Goal: Information Seeking & Learning: Learn about a topic

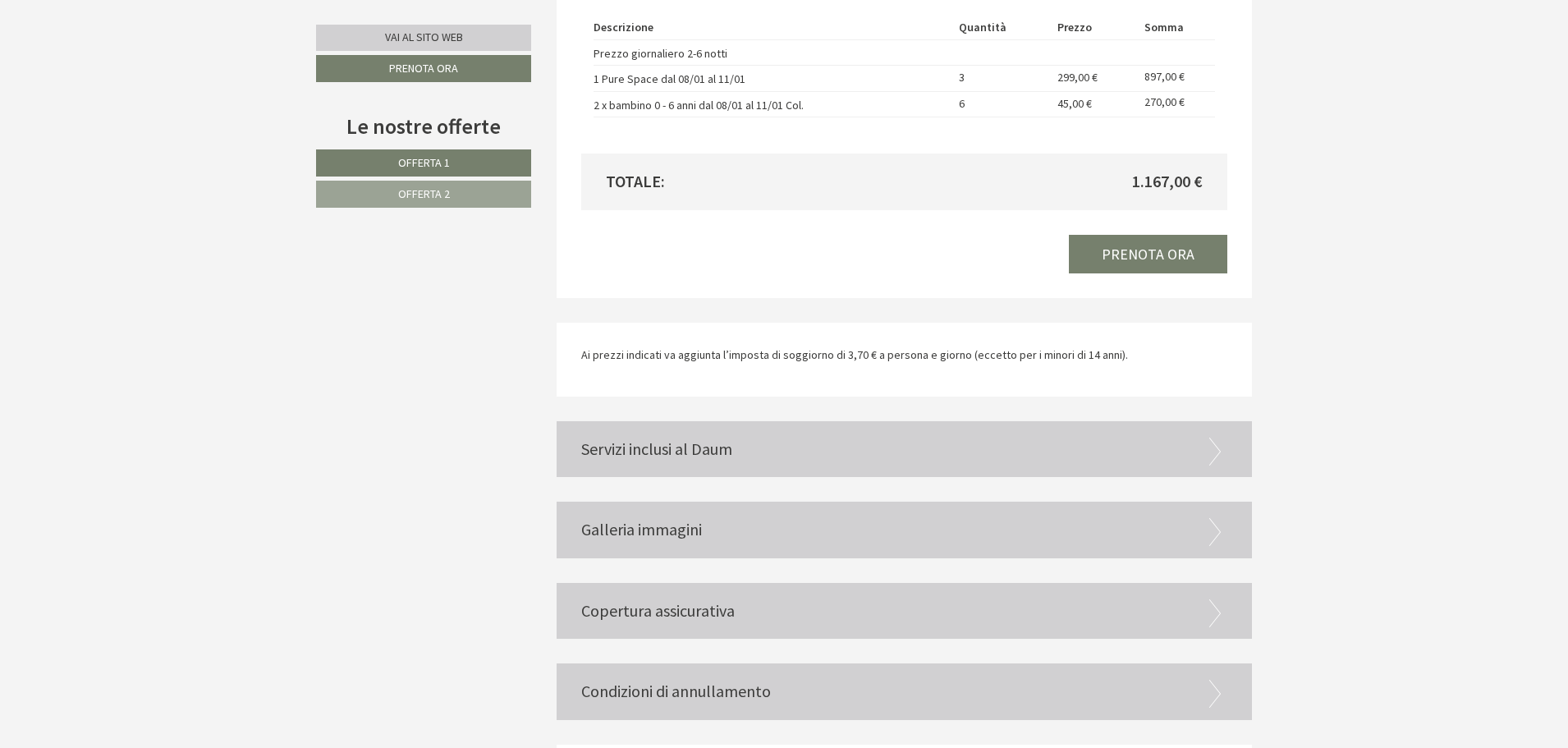
scroll to position [3122, 0]
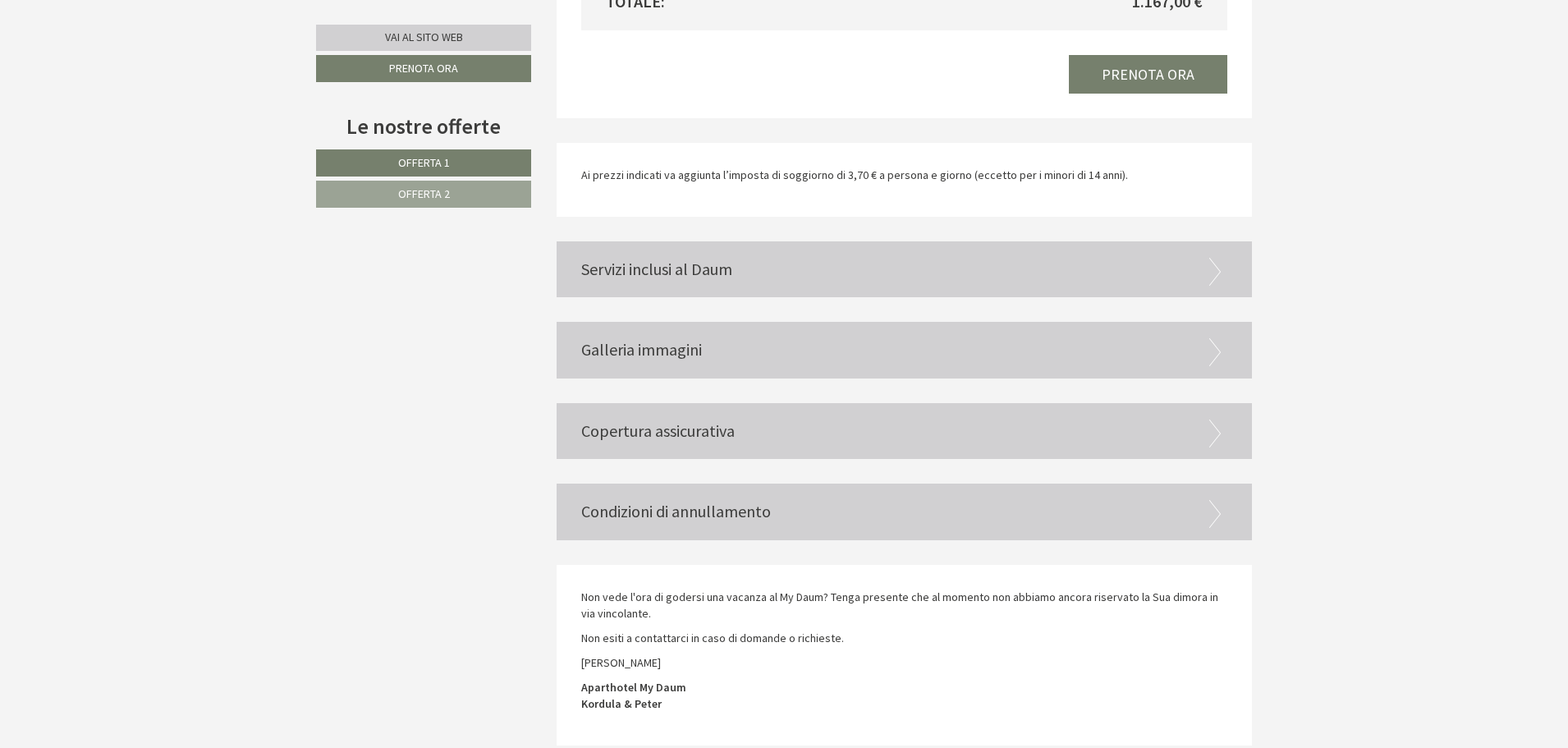
click at [671, 267] on div "Servizi inclusi al Daum" at bounding box center [904, 270] width 696 height 57
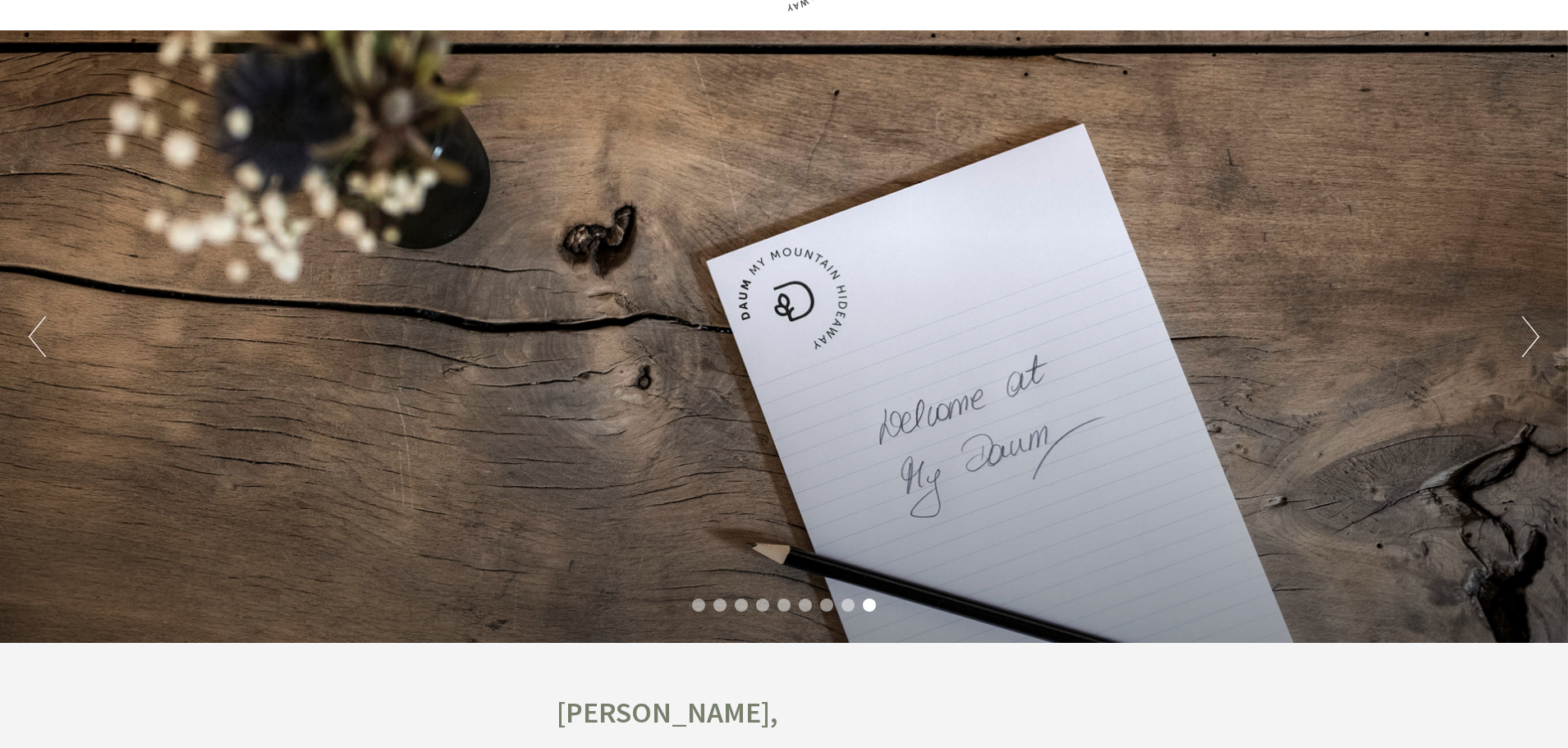
scroll to position [22, 0]
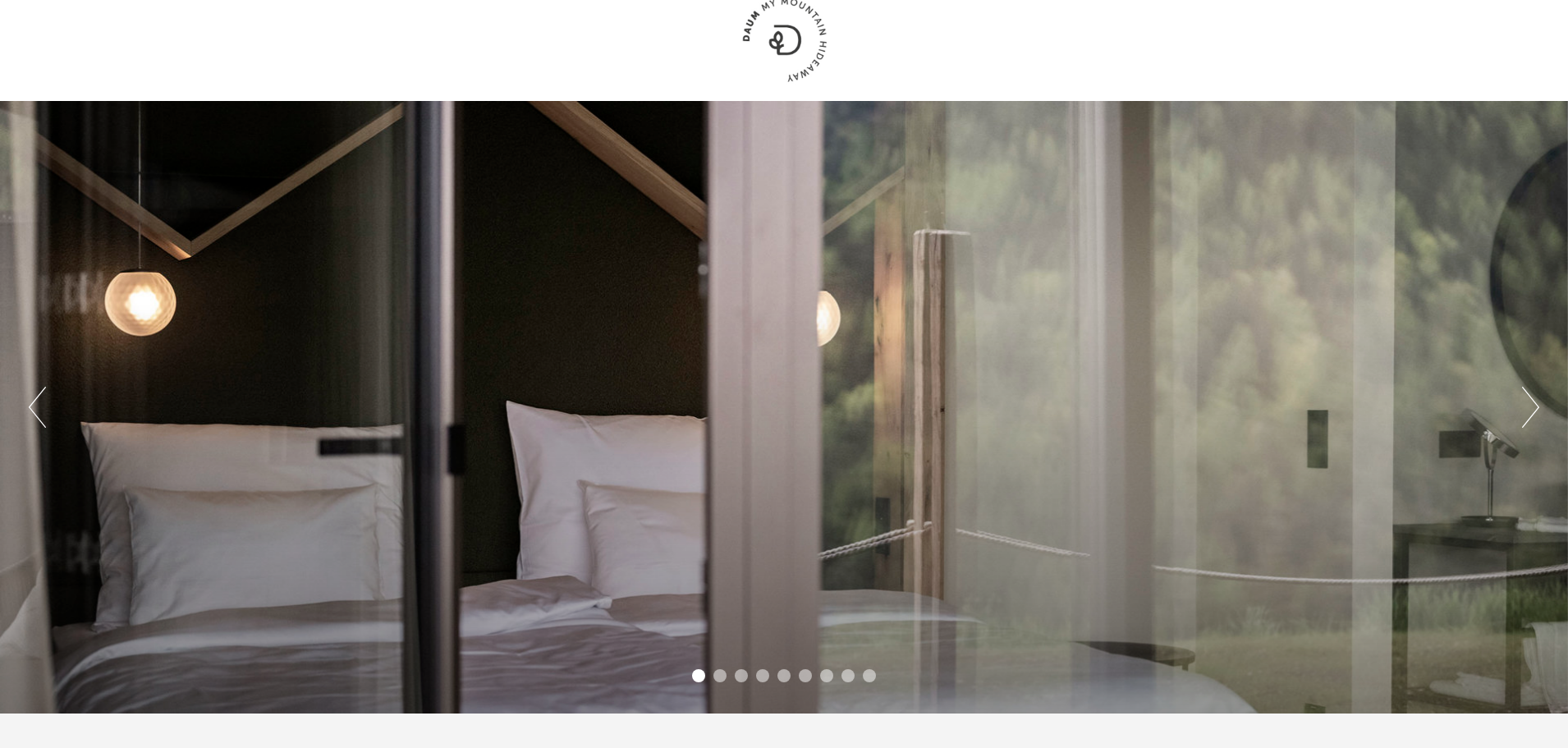
click at [1529, 426] on button "Next" at bounding box center [1530, 407] width 18 height 41
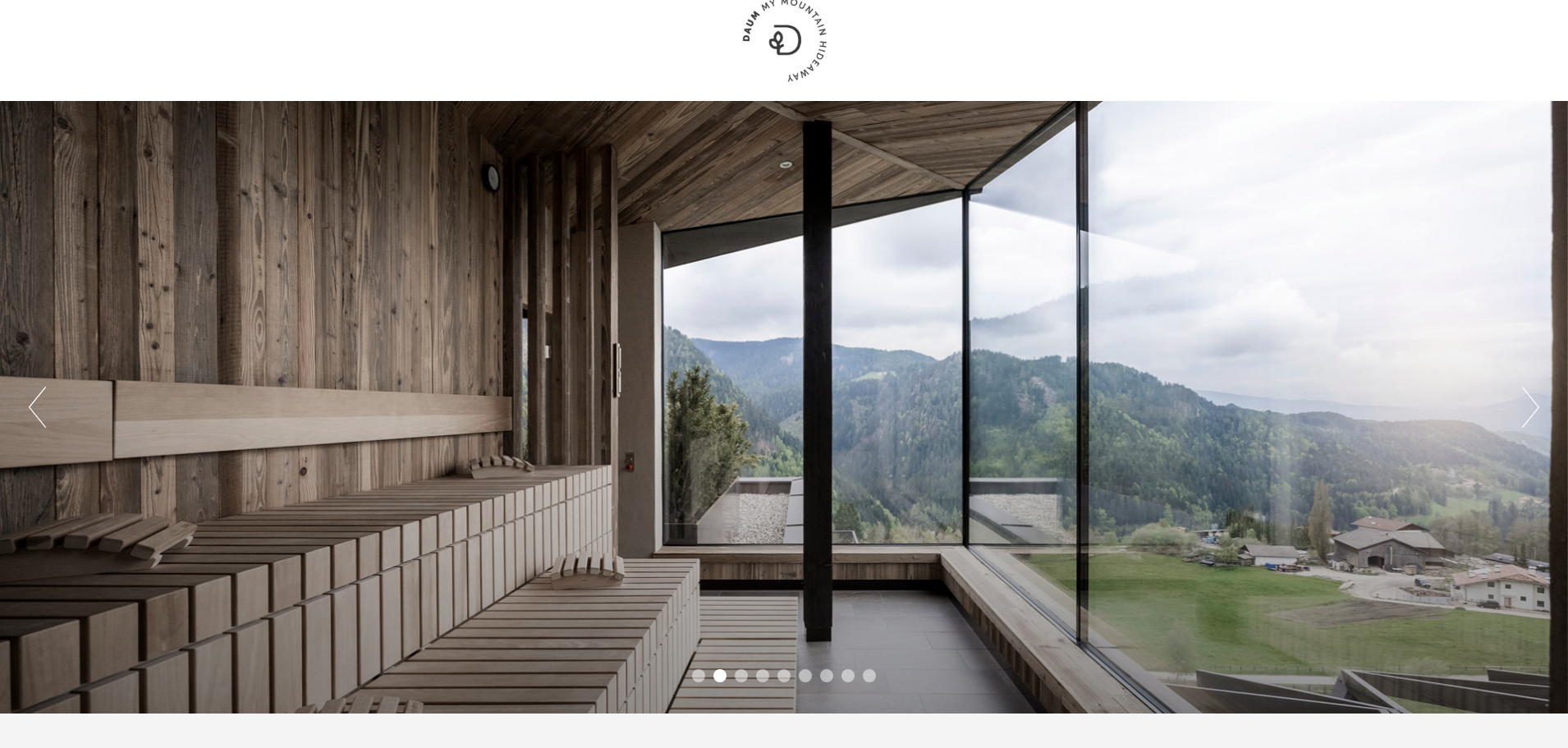
click at [1529, 426] on button "Next" at bounding box center [1530, 407] width 18 height 41
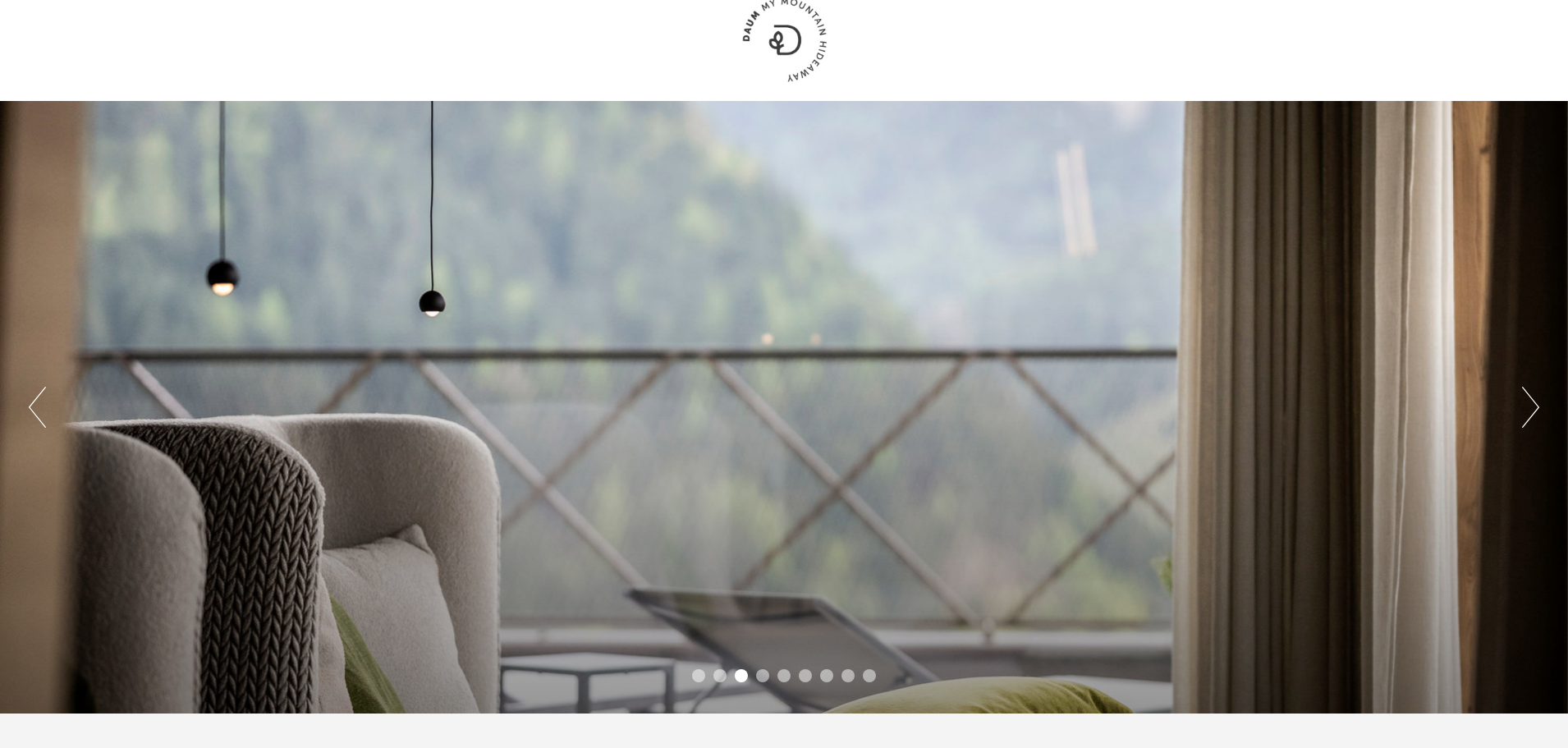
click at [1529, 426] on button "Next" at bounding box center [1530, 407] width 18 height 41
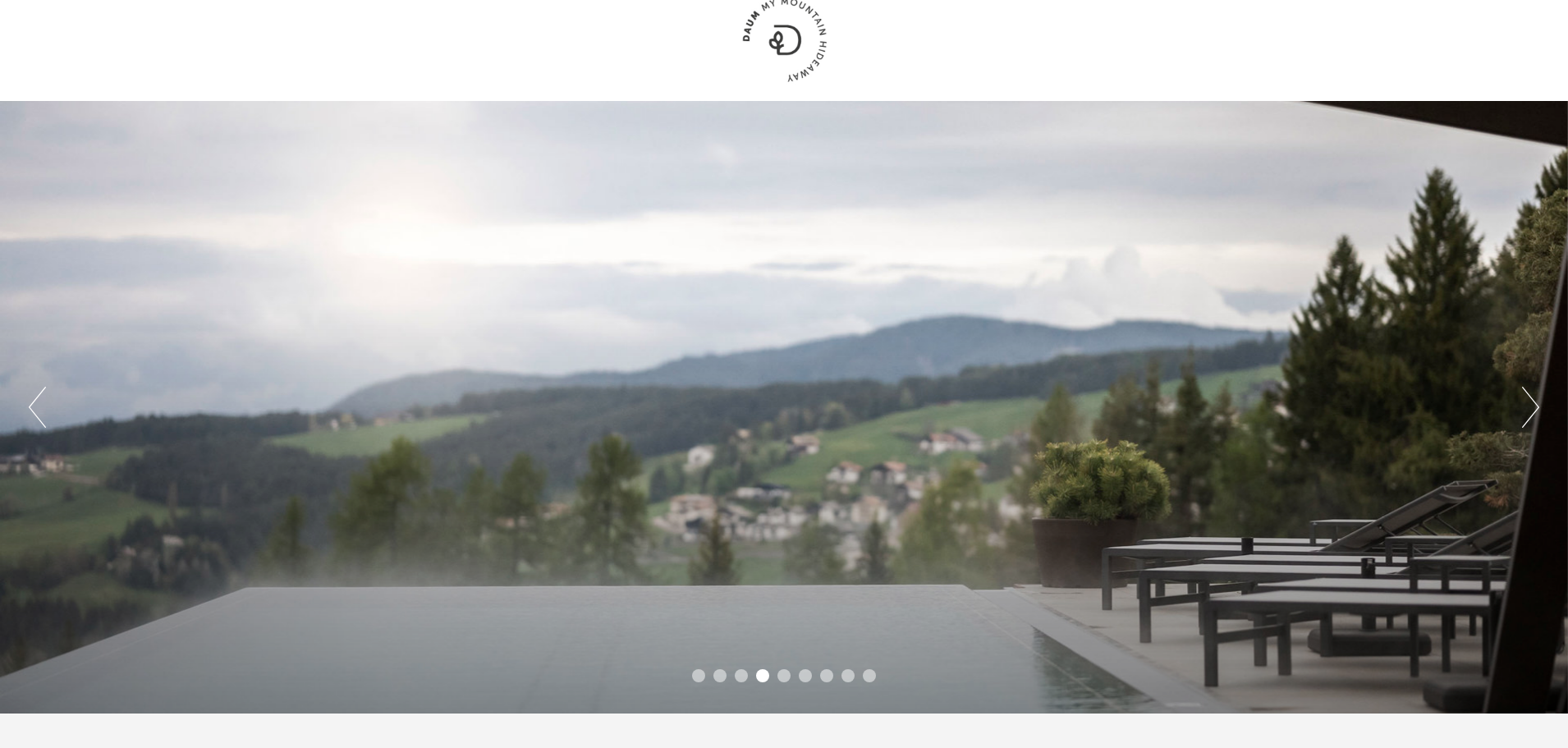
click at [1529, 426] on button "Next" at bounding box center [1530, 407] width 18 height 41
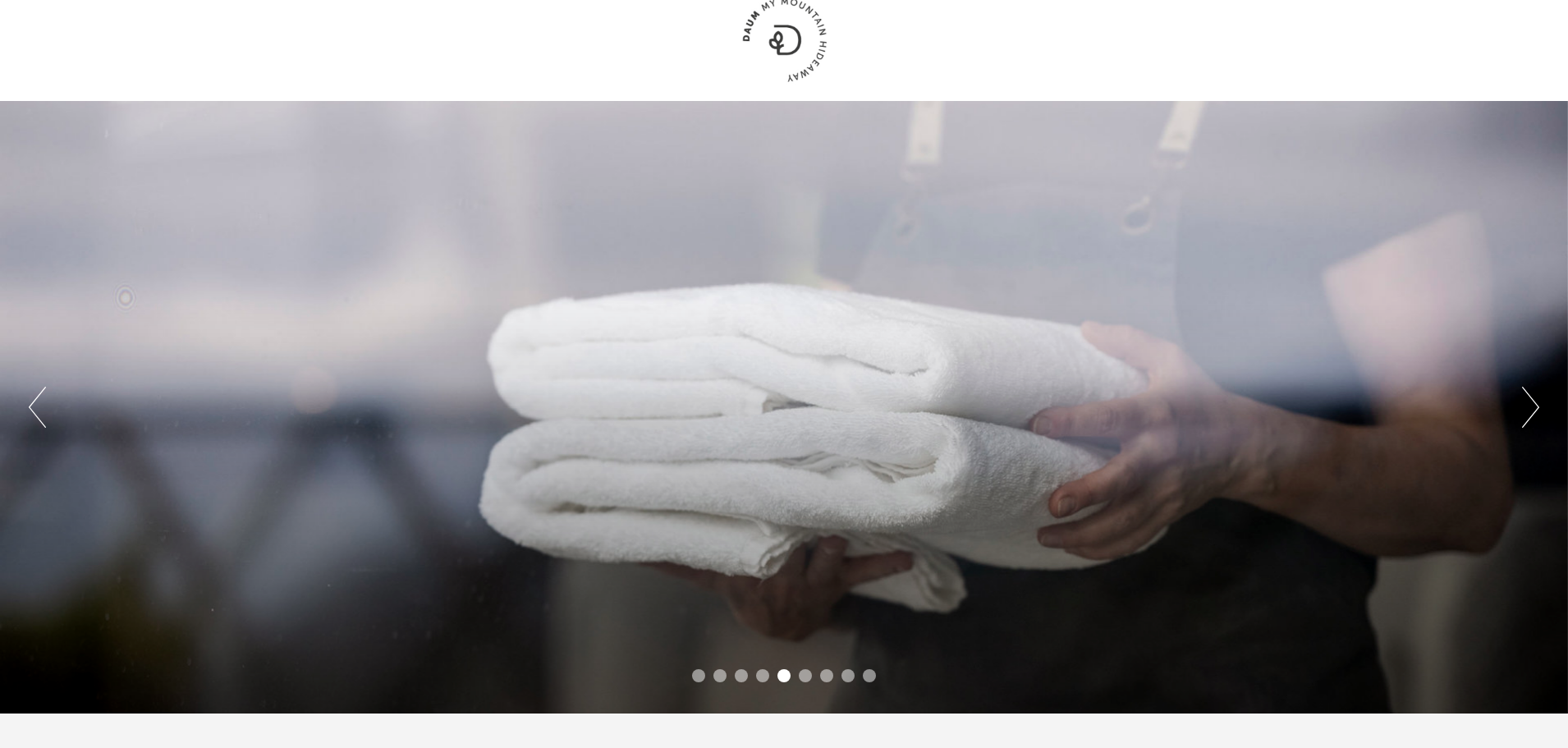
click at [1529, 426] on button "Next" at bounding box center [1530, 407] width 18 height 41
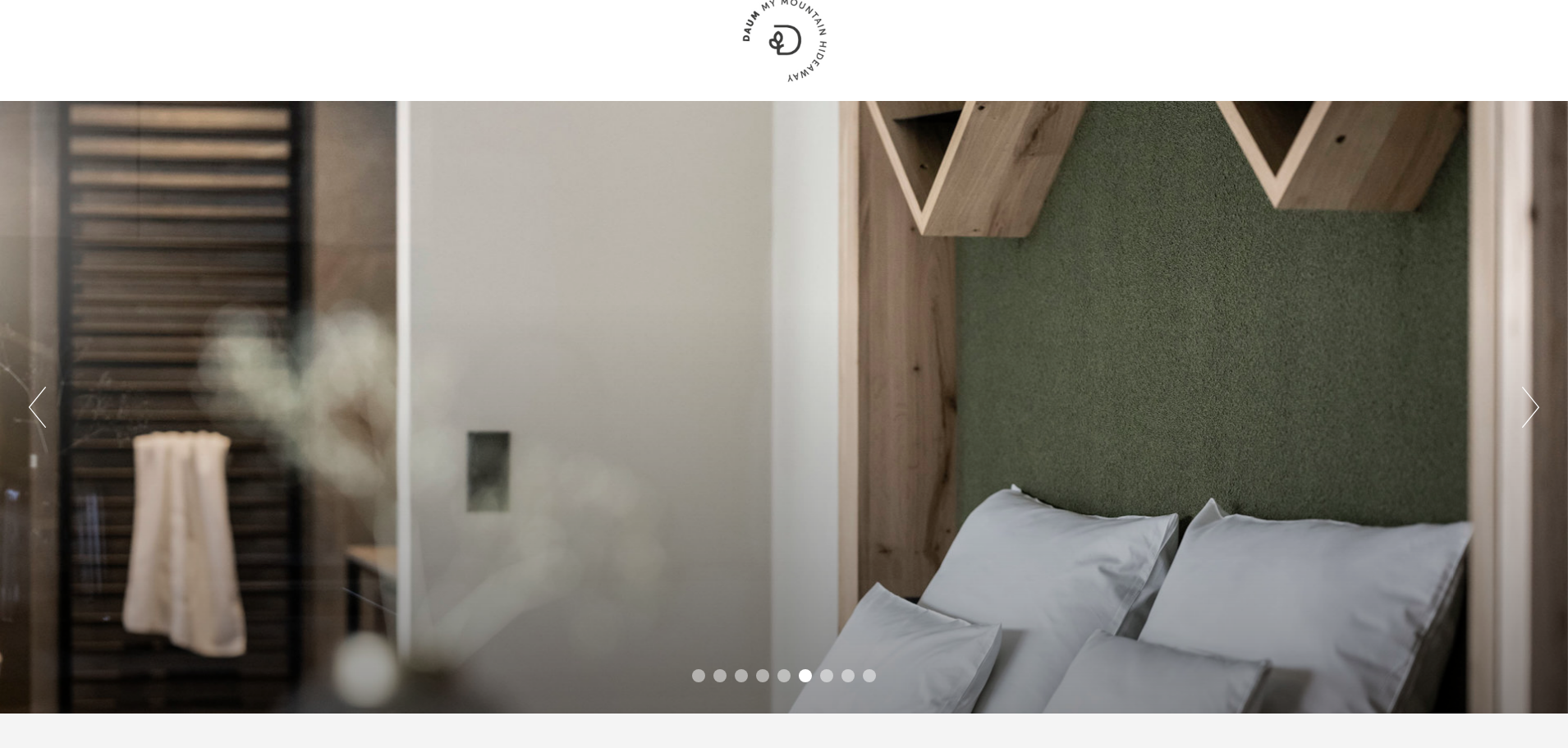
click at [1529, 426] on button "Next" at bounding box center [1530, 407] width 18 height 41
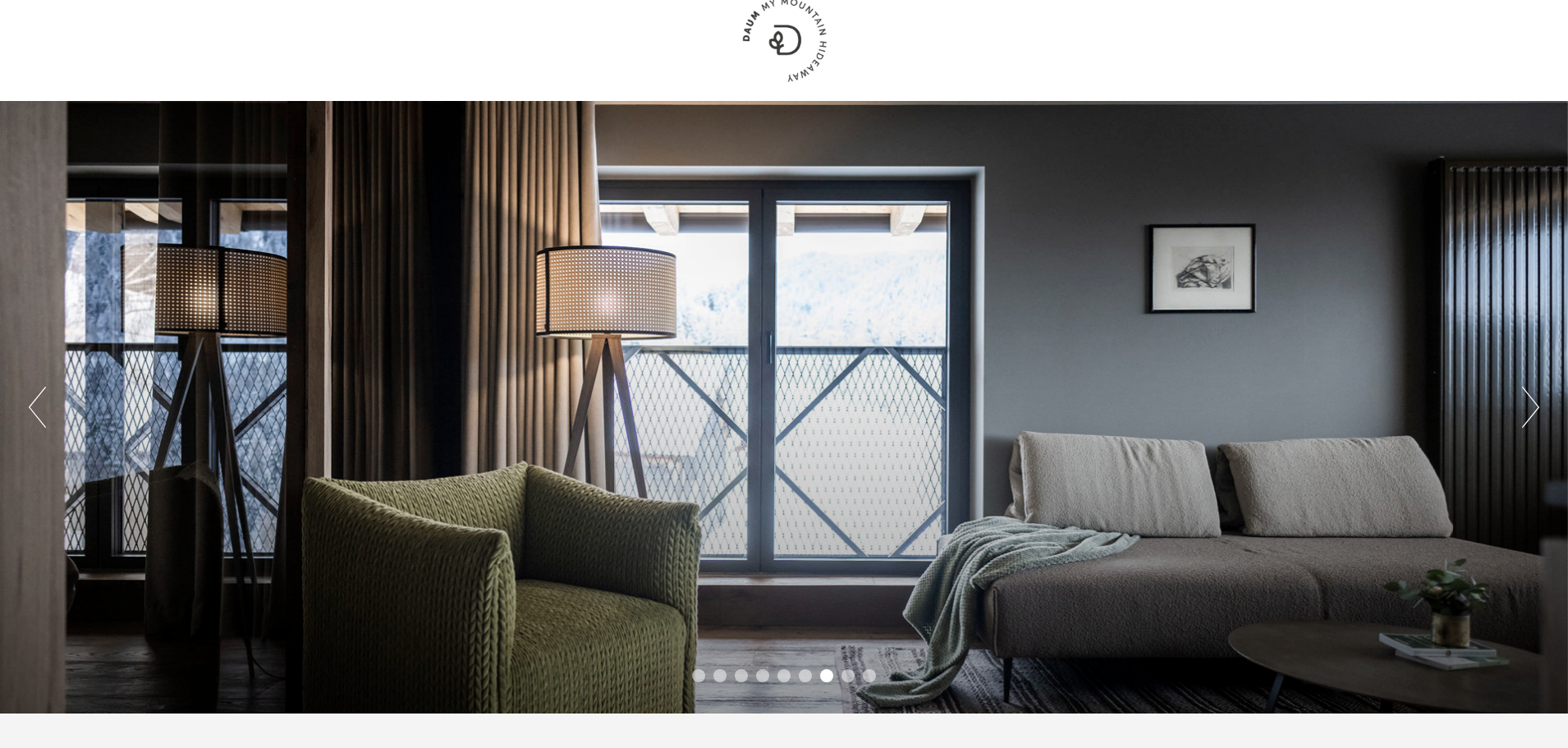
click at [1529, 426] on button "Next" at bounding box center [1530, 407] width 18 height 41
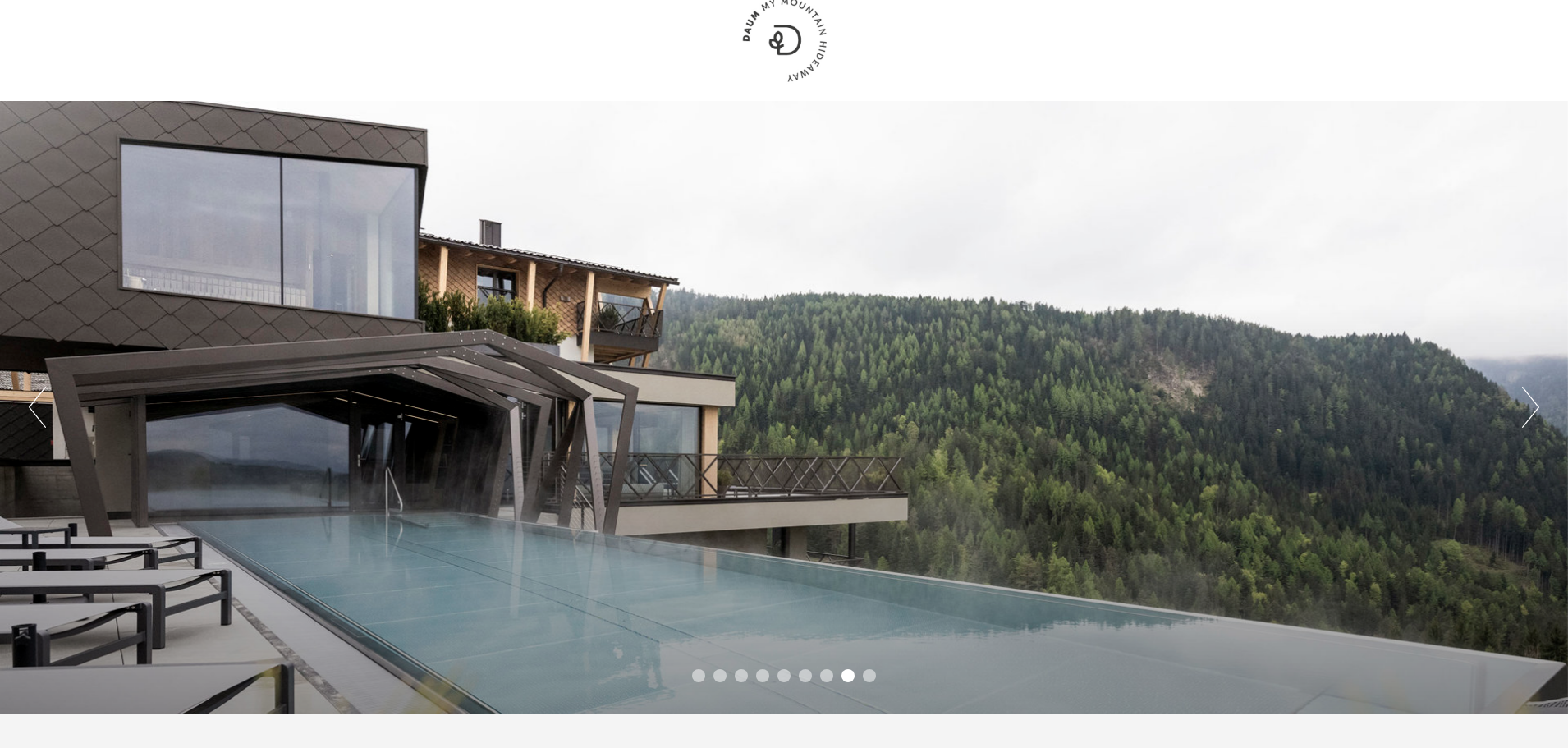
click at [1529, 426] on button "Next" at bounding box center [1530, 407] width 18 height 41
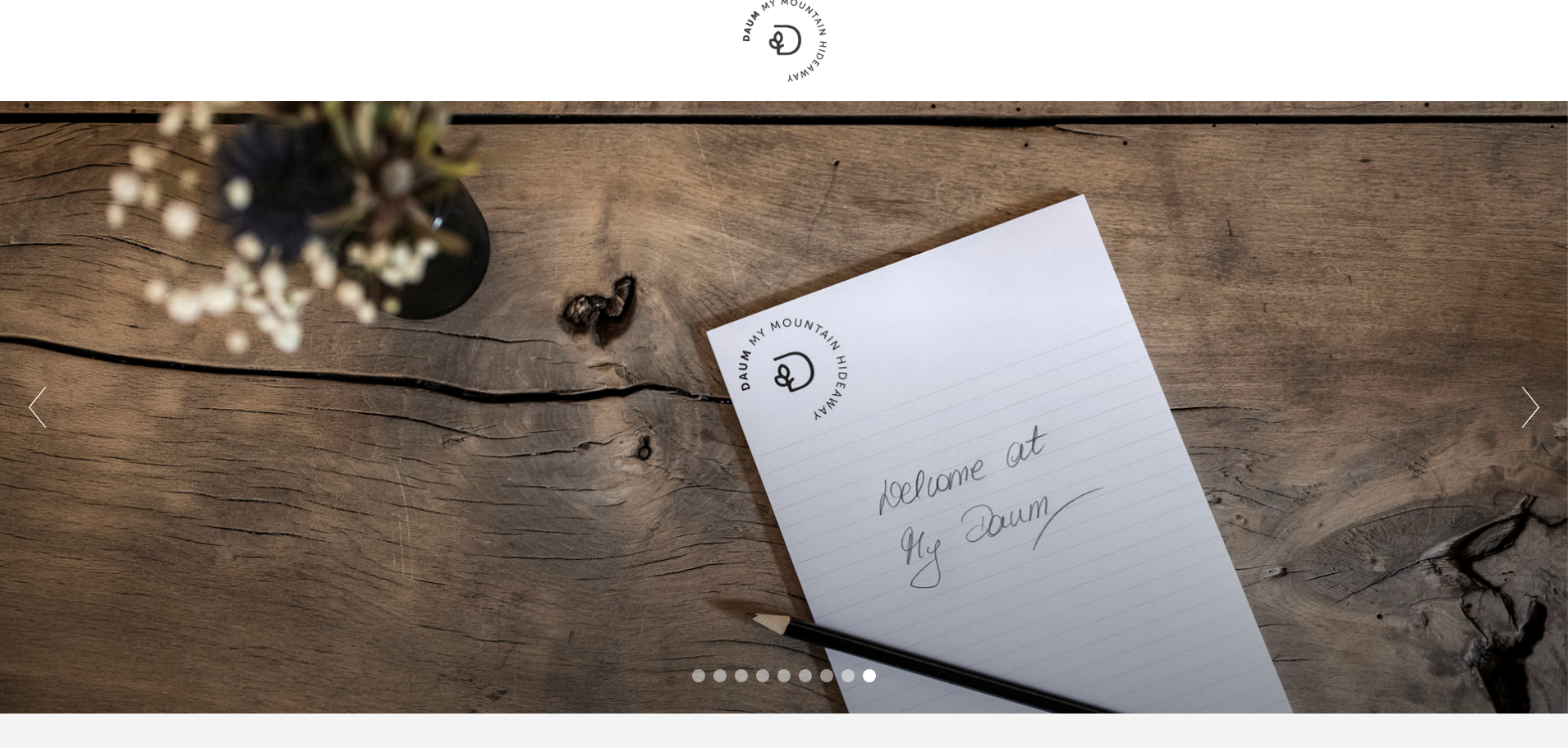
click at [1516, 421] on div "Previous Next 1 2 3 4 5 6 7 8 9" at bounding box center [784, 407] width 1568 height 613
click at [1524, 424] on button "Next" at bounding box center [1530, 407] width 18 height 41
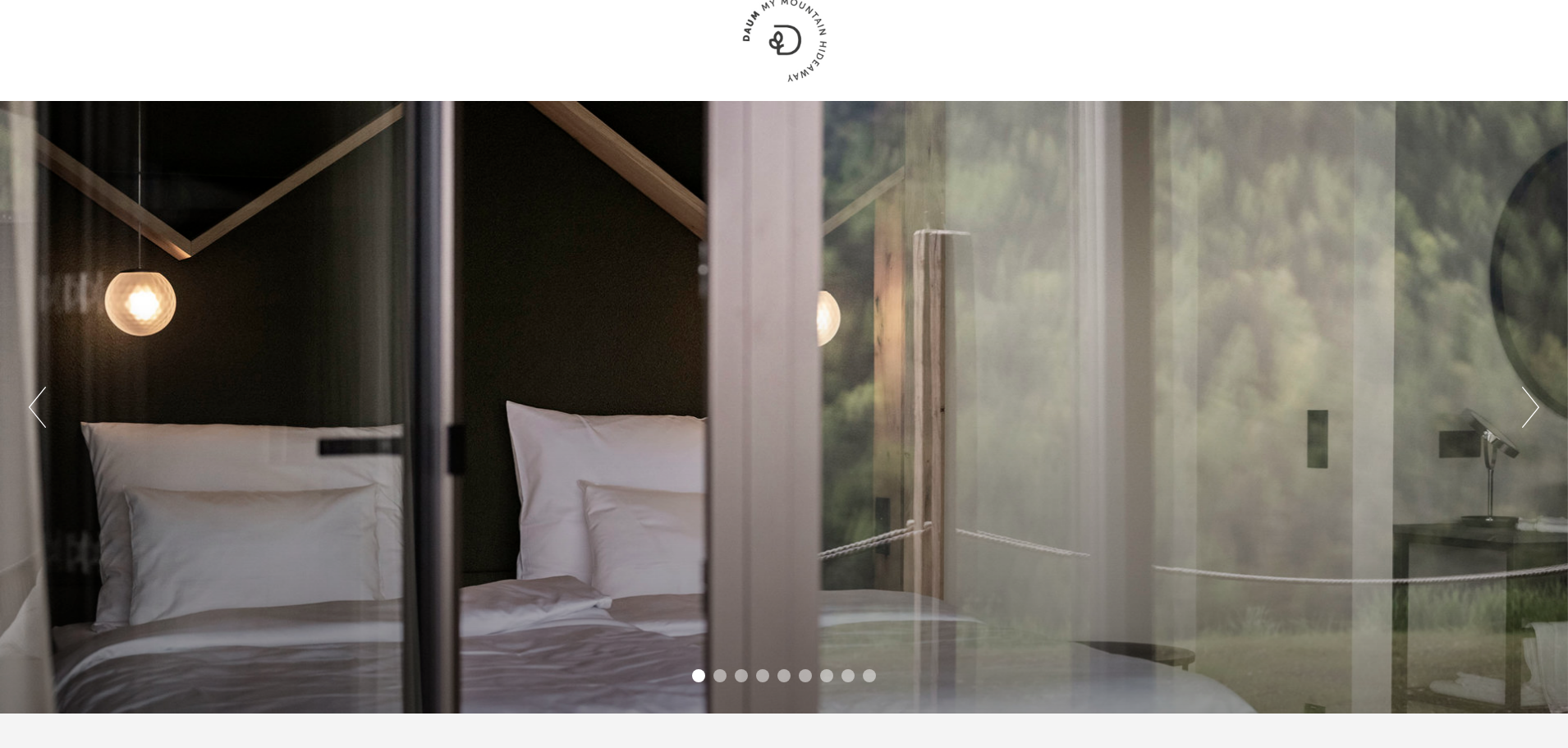
click at [1524, 424] on button "Next" at bounding box center [1530, 407] width 18 height 41
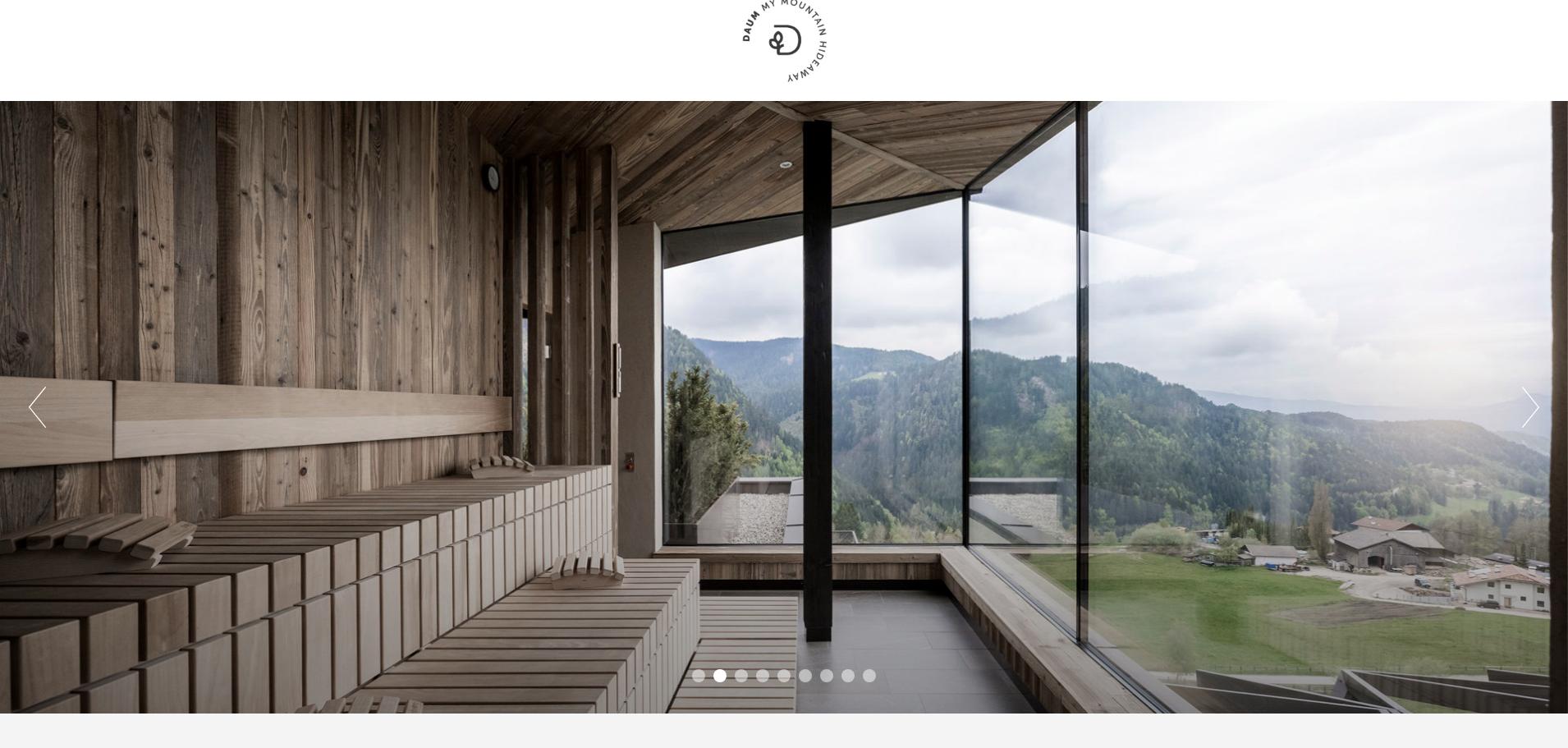
click at [1524, 424] on button "Next" at bounding box center [1530, 407] width 18 height 41
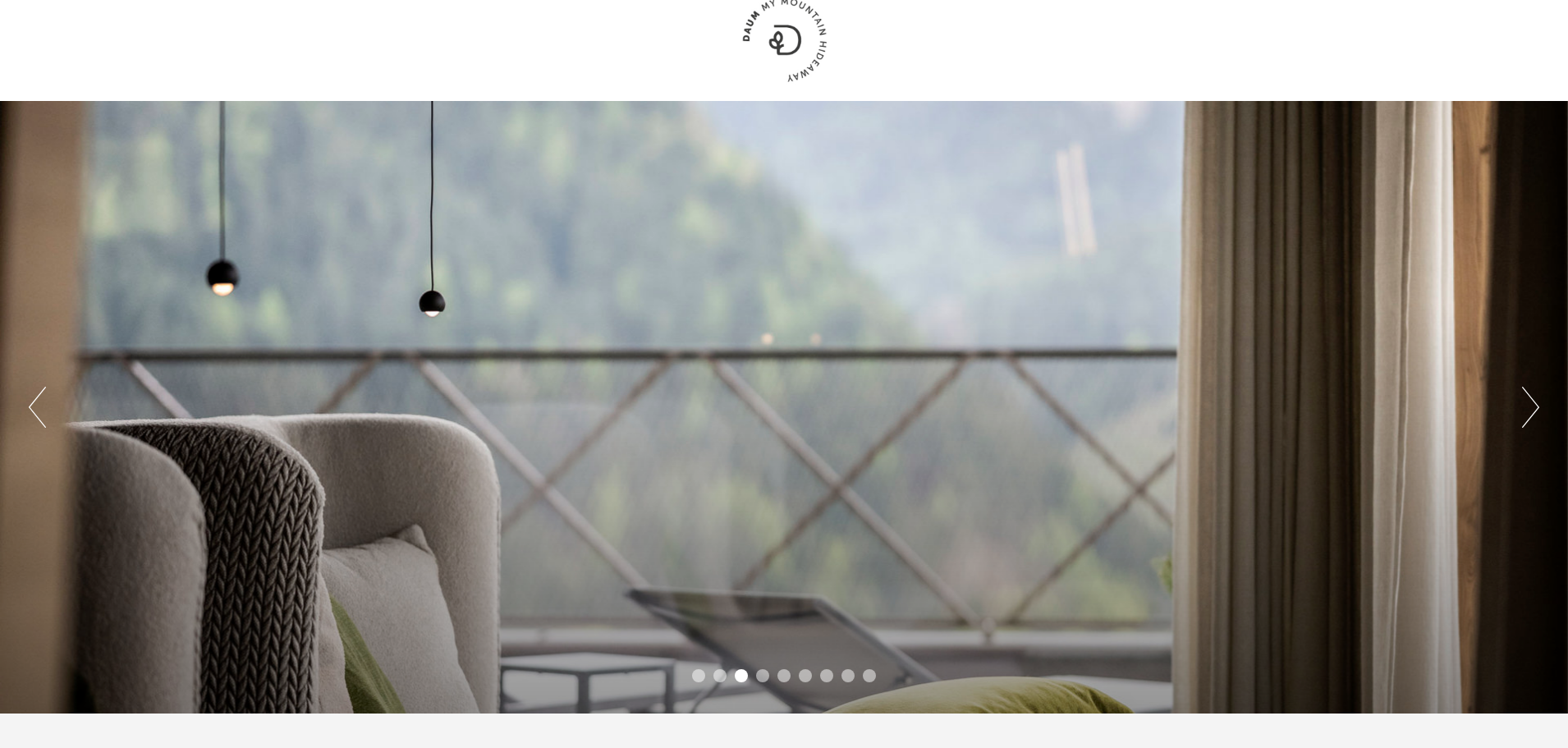
click at [1524, 424] on button "Next" at bounding box center [1530, 407] width 18 height 41
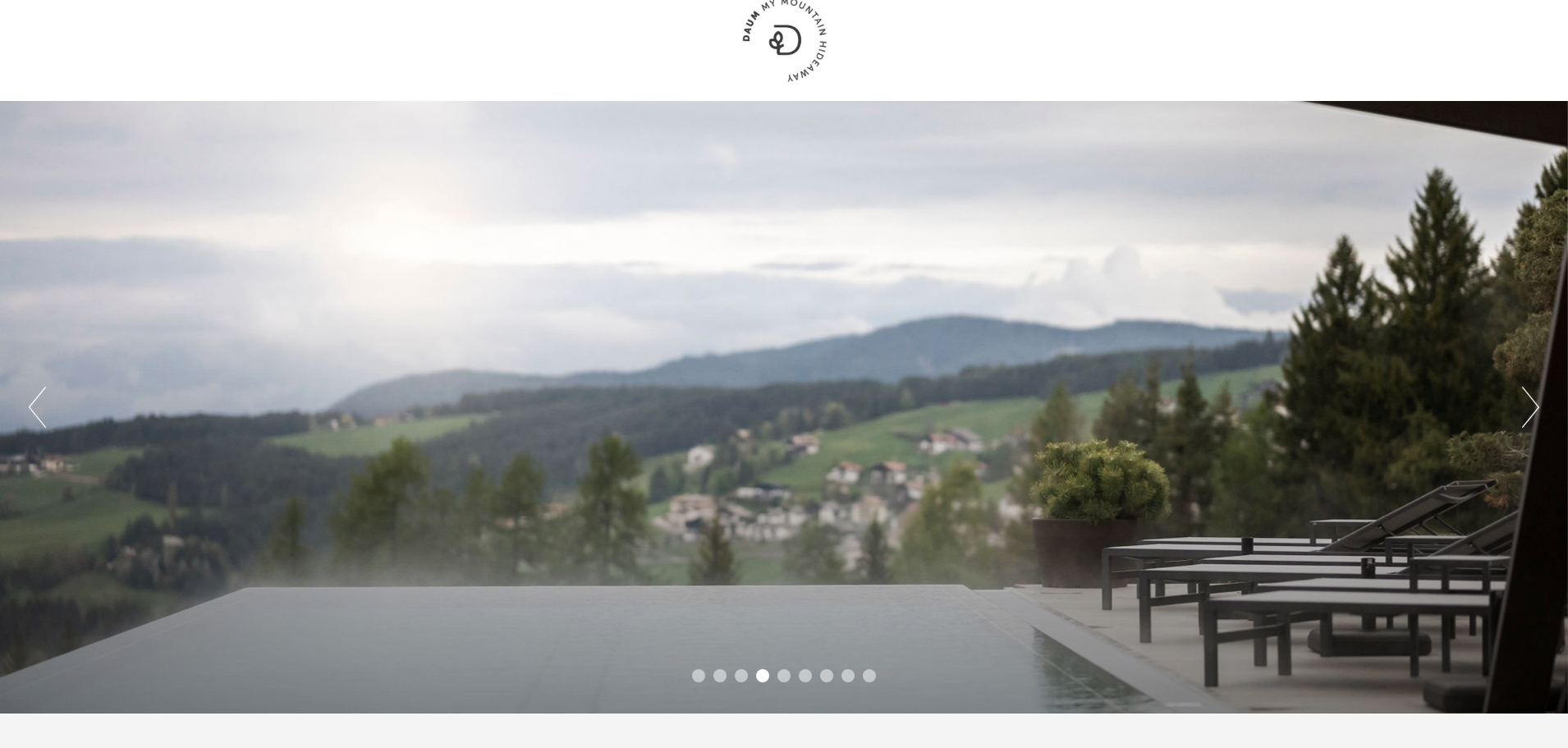
click at [1524, 424] on button "Next" at bounding box center [1530, 407] width 18 height 41
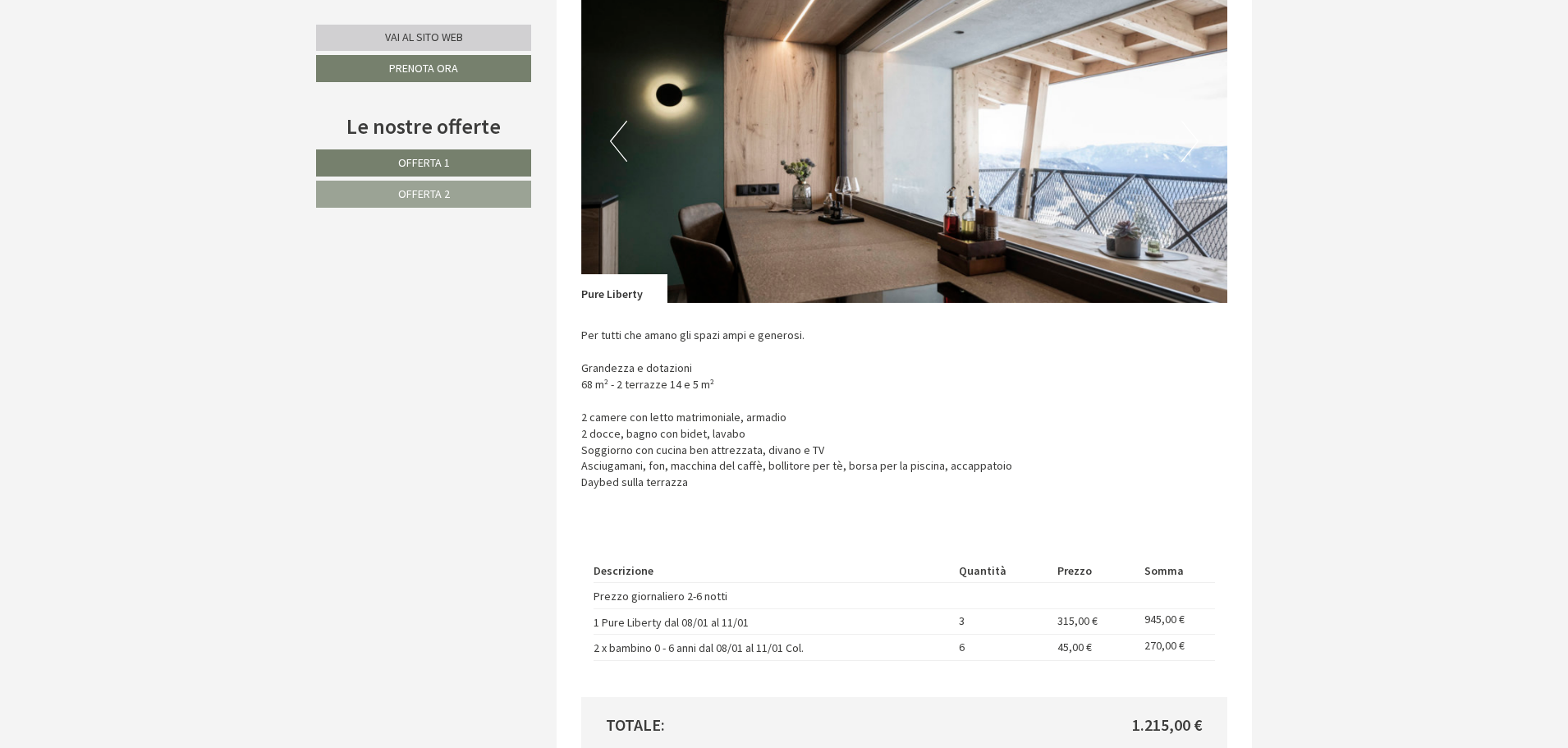
scroll to position [1419, 0]
